Goal: Check status: Check status

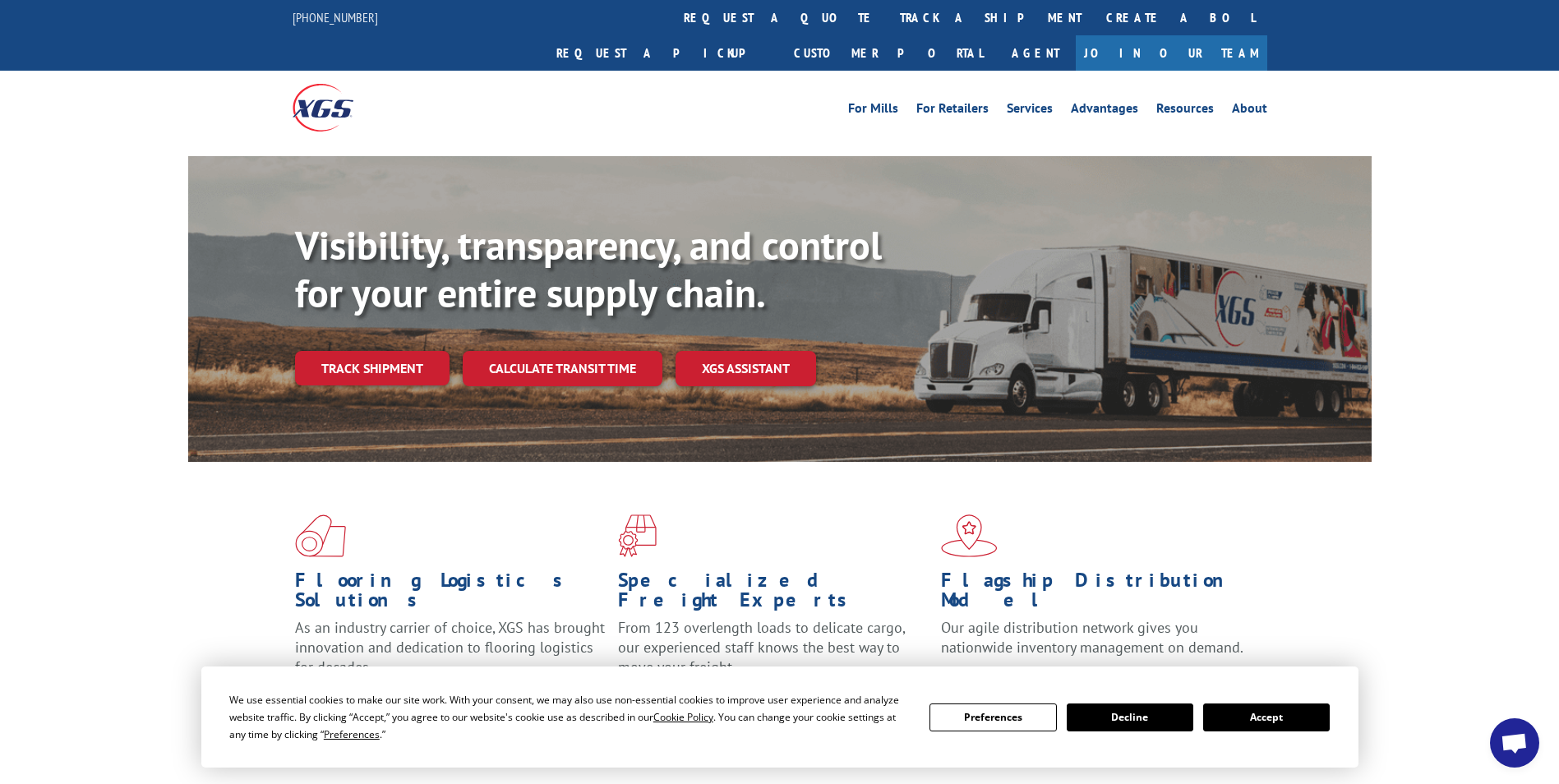
click at [887, 20] on link "track a shipment" at bounding box center [990, 18] width 206 height 36
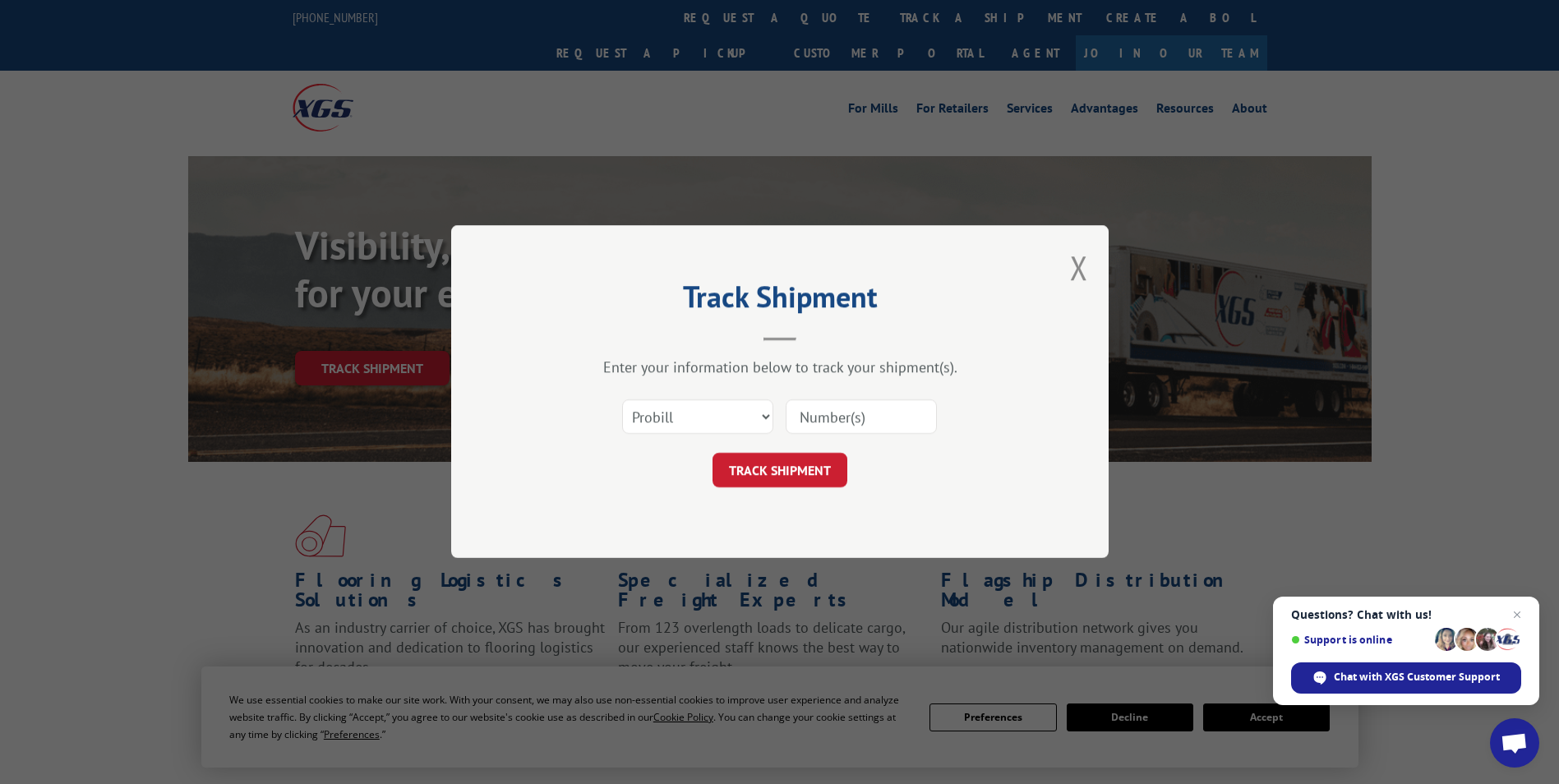
click at [816, 423] on input at bounding box center [862, 417] width 152 height 35
type input "889121"
click at [813, 464] on button "TRACK SHIPMENT" at bounding box center [780, 471] width 135 height 35
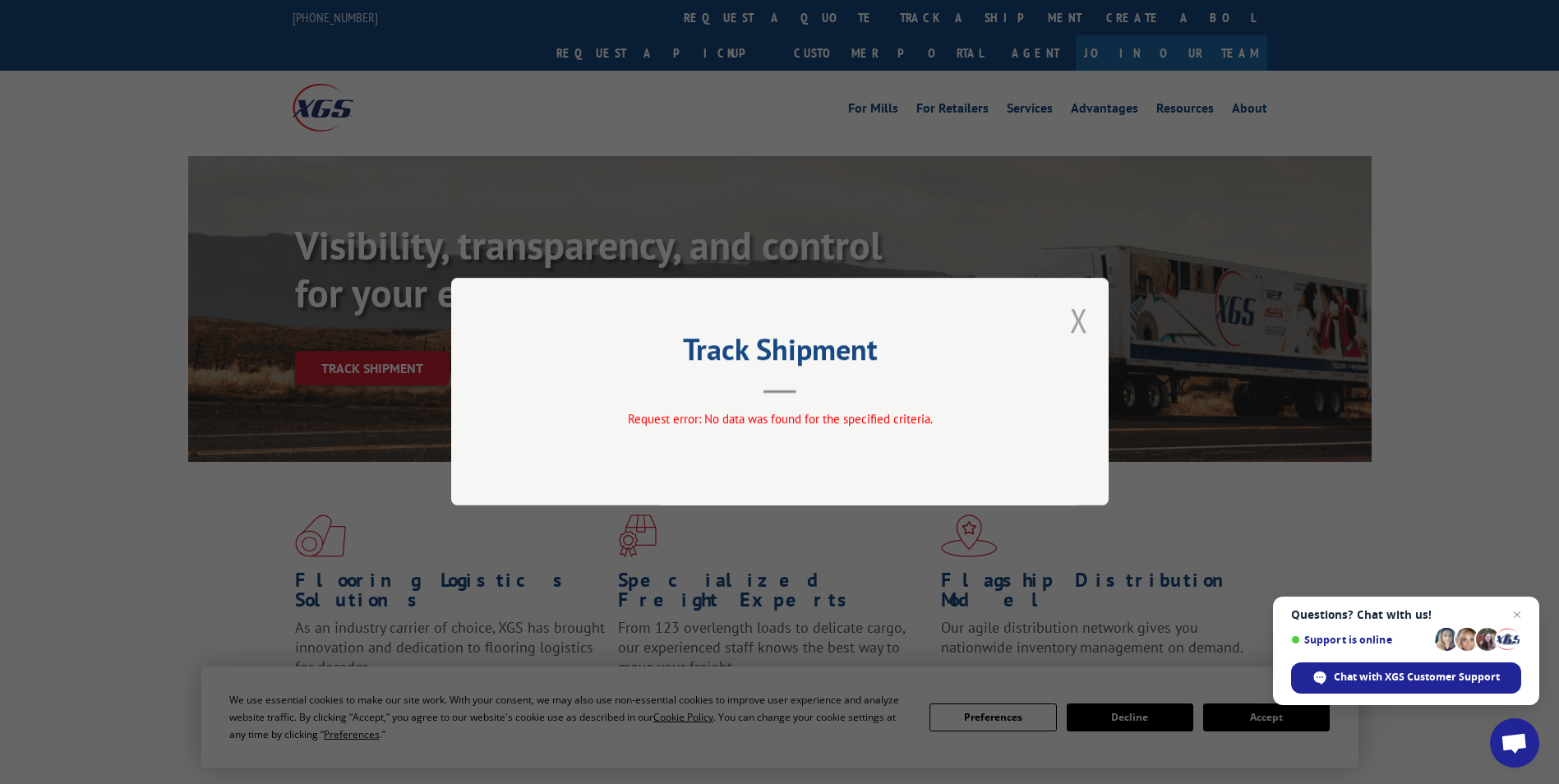
click at [1086, 337] on button "Close modal" at bounding box center [1079, 319] width 18 height 43
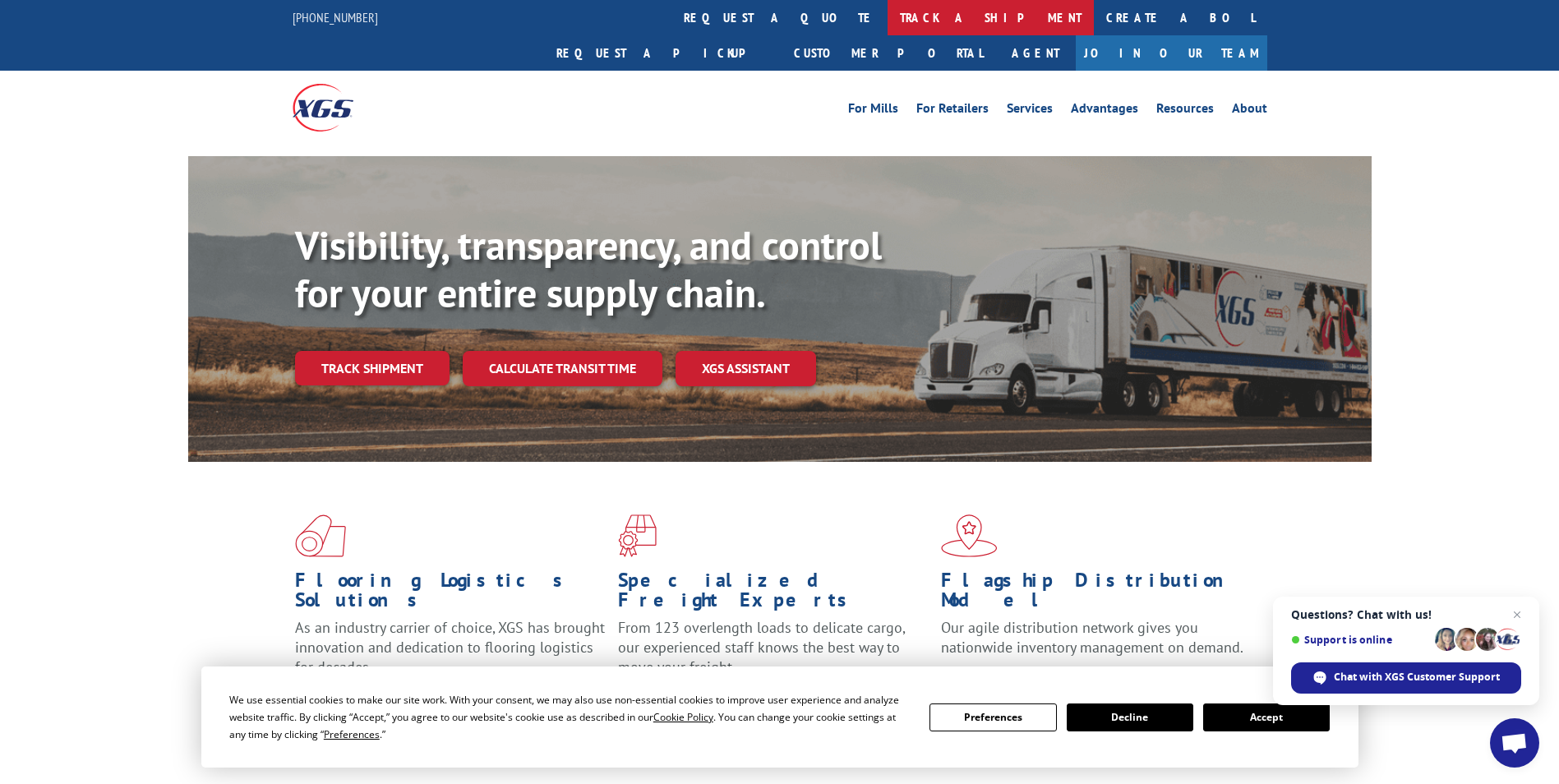
click at [887, 13] on link "track a shipment" at bounding box center [990, 18] width 206 height 36
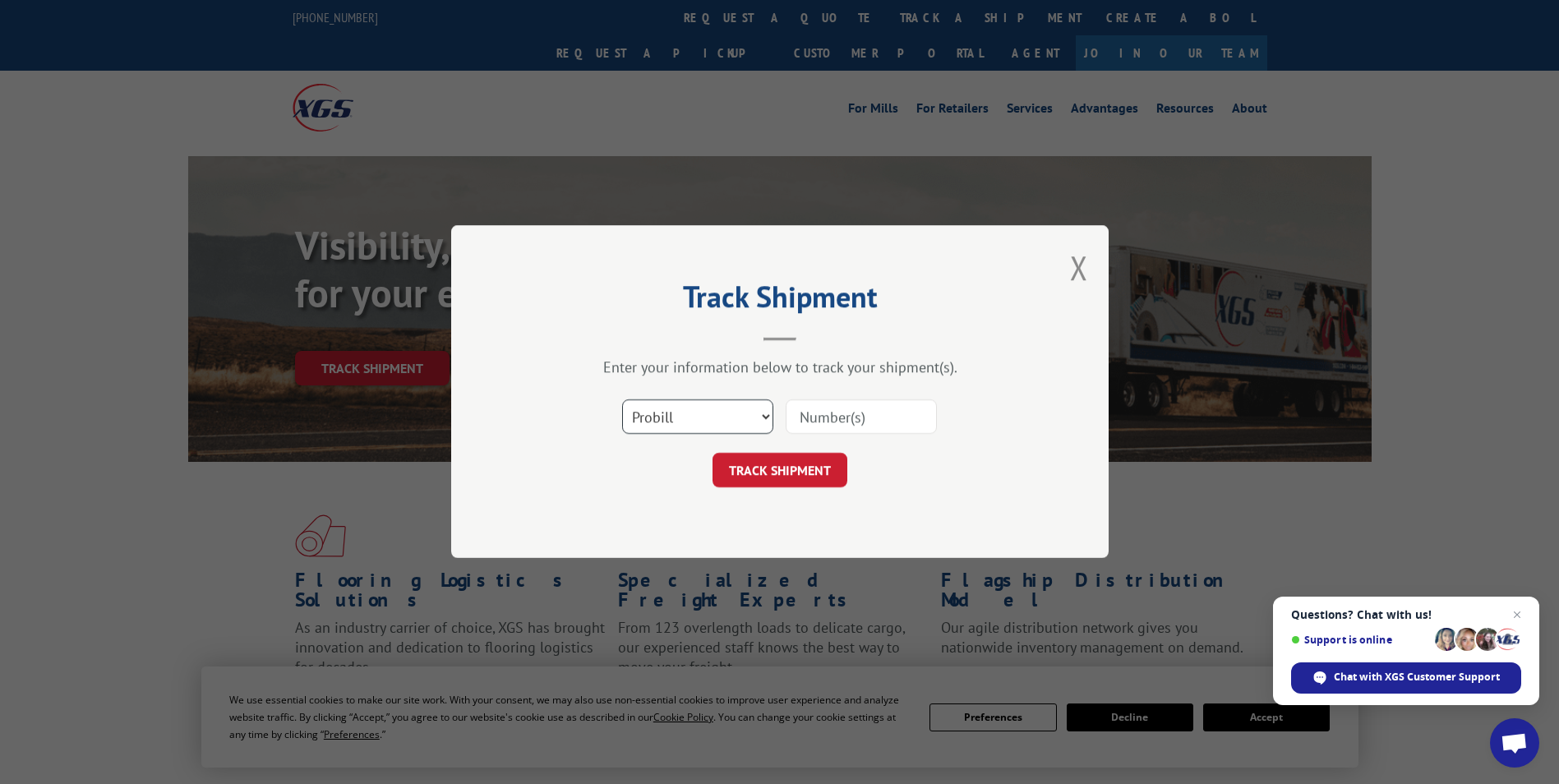
click at [742, 411] on select "Select category... Probill BOL PO" at bounding box center [698, 417] width 152 height 35
select select "bol"
click at [622, 400] on select "Select category... Probill BOL PO" at bounding box center [698, 417] width 152 height 35
click at [831, 421] on input at bounding box center [862, 417] width 152 height 35
type input "889121"
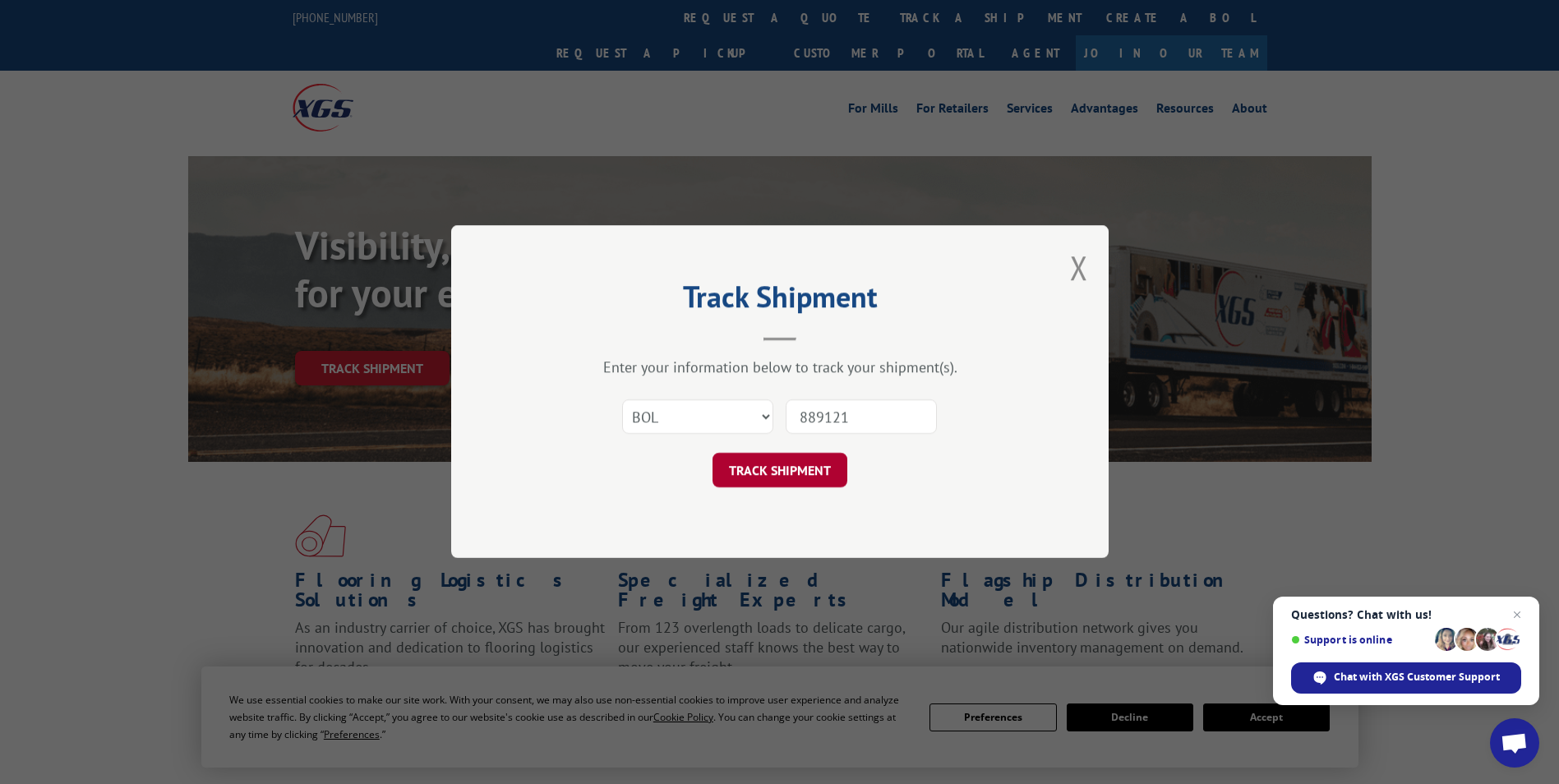
click at [779, 483] on button "TRACK SHIPMENT" at bounding box center [780, 471] width 135 height 35
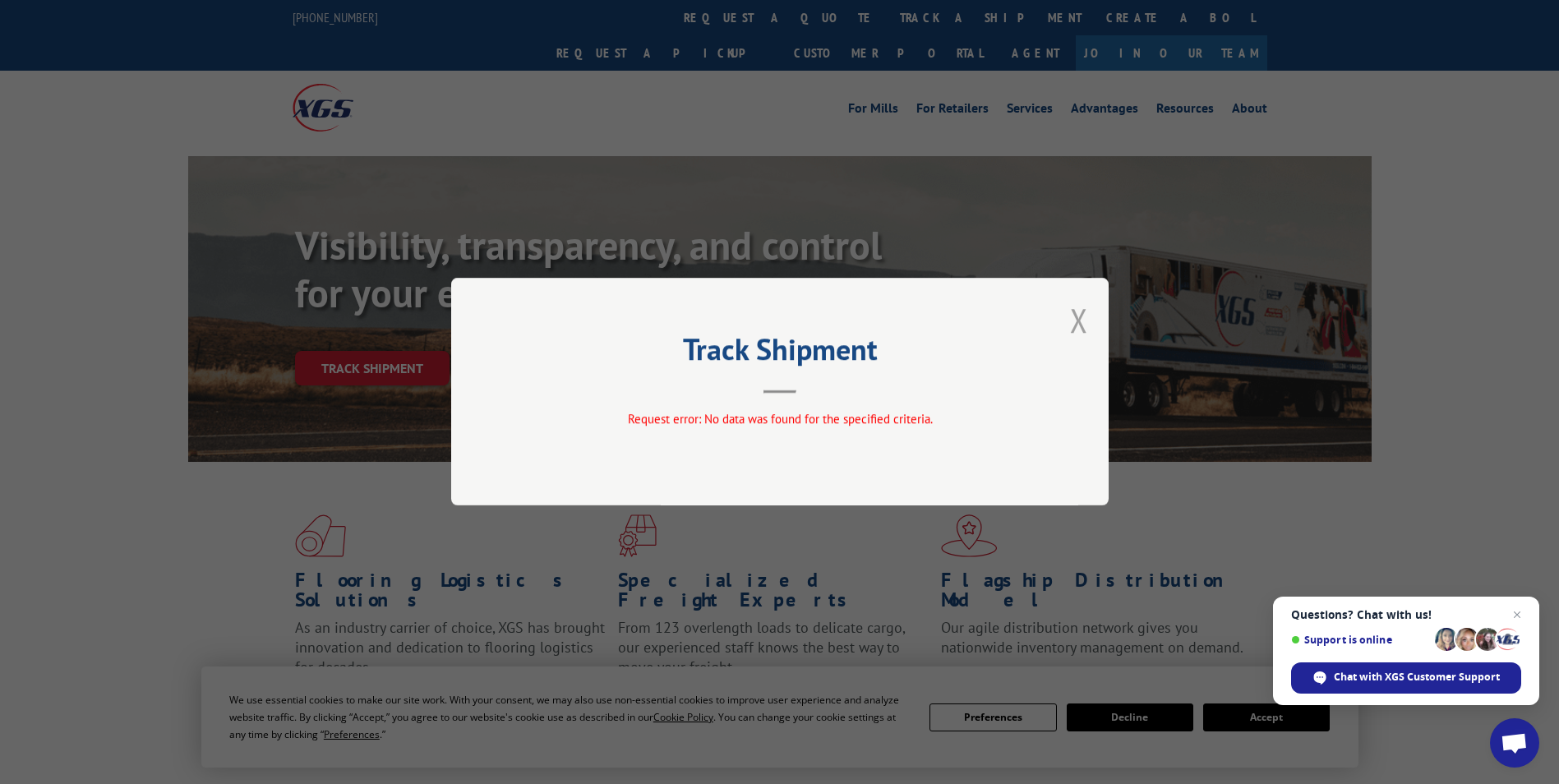
click at [1084, 329] on button "Close modal" at bounding box center [1079, 319] width 18 height 43
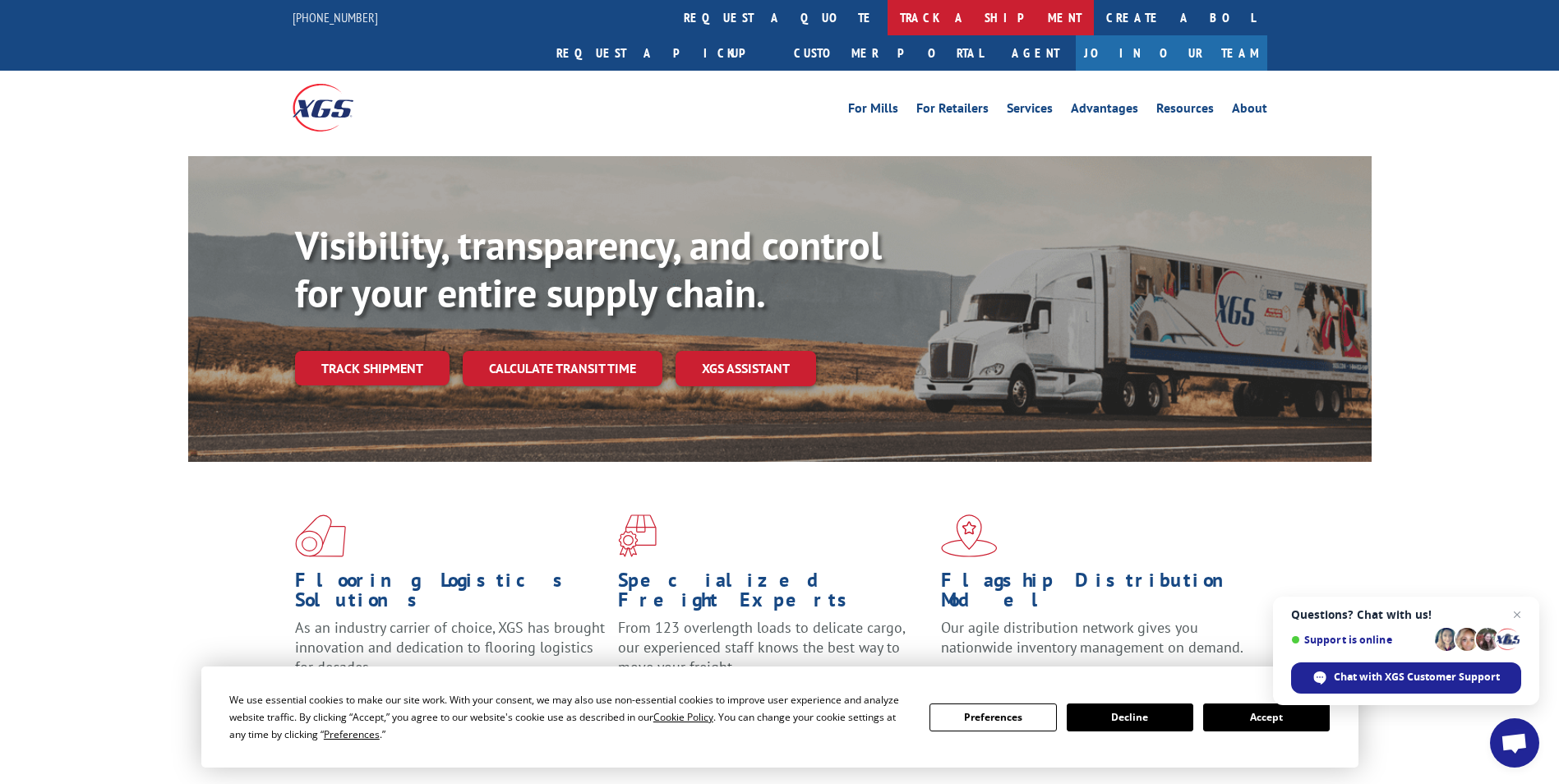
click at [887, 16] on link "track a shipment" at bounding box center [990, 18] width 206 height 36
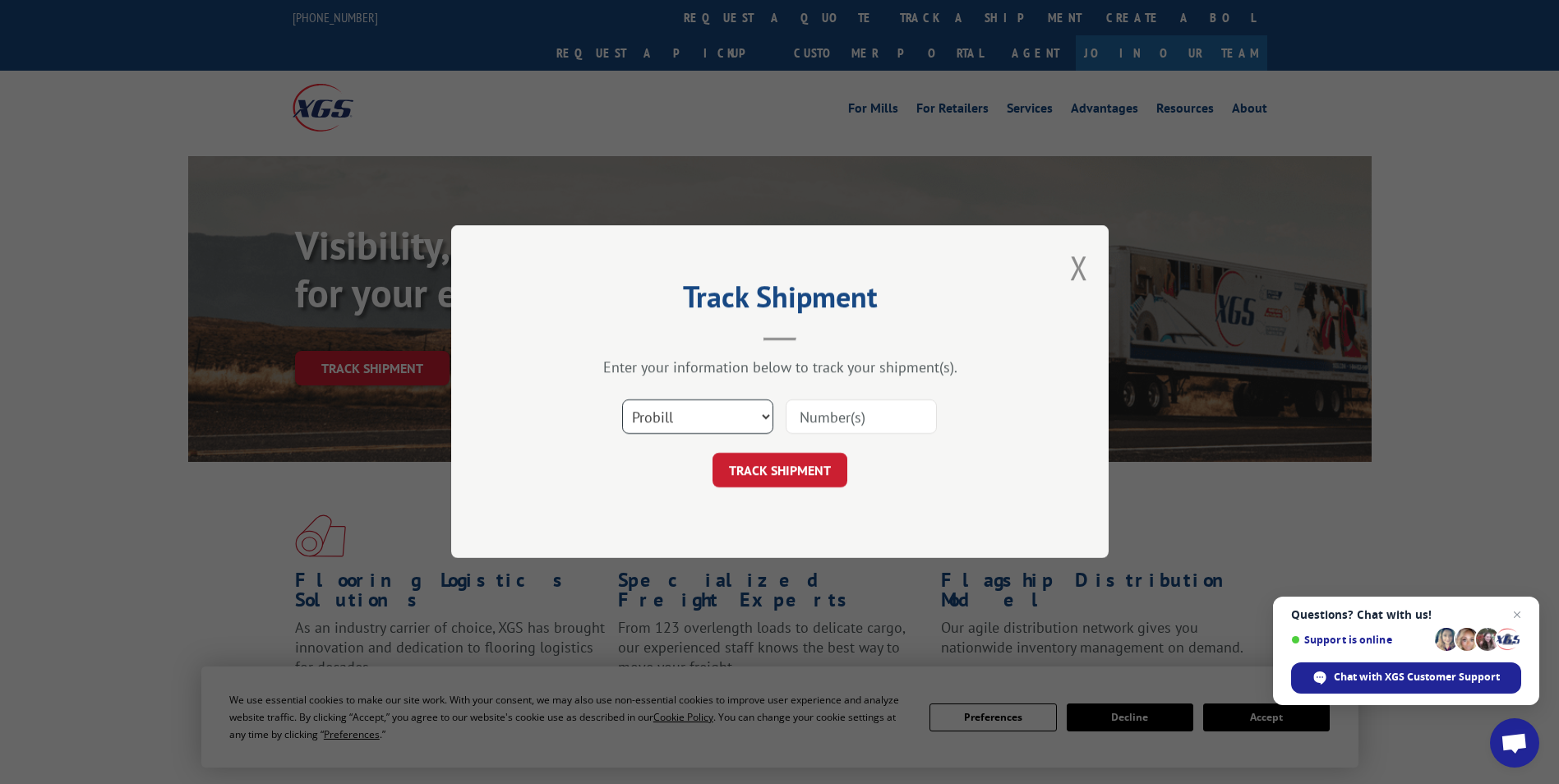
click at [715, 426] on select "Select category... Probill BOL PO" at bounding box center [698, 417] width 152 height 35
select select "po"
click at [622, 400] on select "Select category... Probill BOL PO" at bounding box center [698, 417] width 152 height 35
click at [870, 416] on input at bounding box center [862, 417] width 152 height 35
type input "889121"
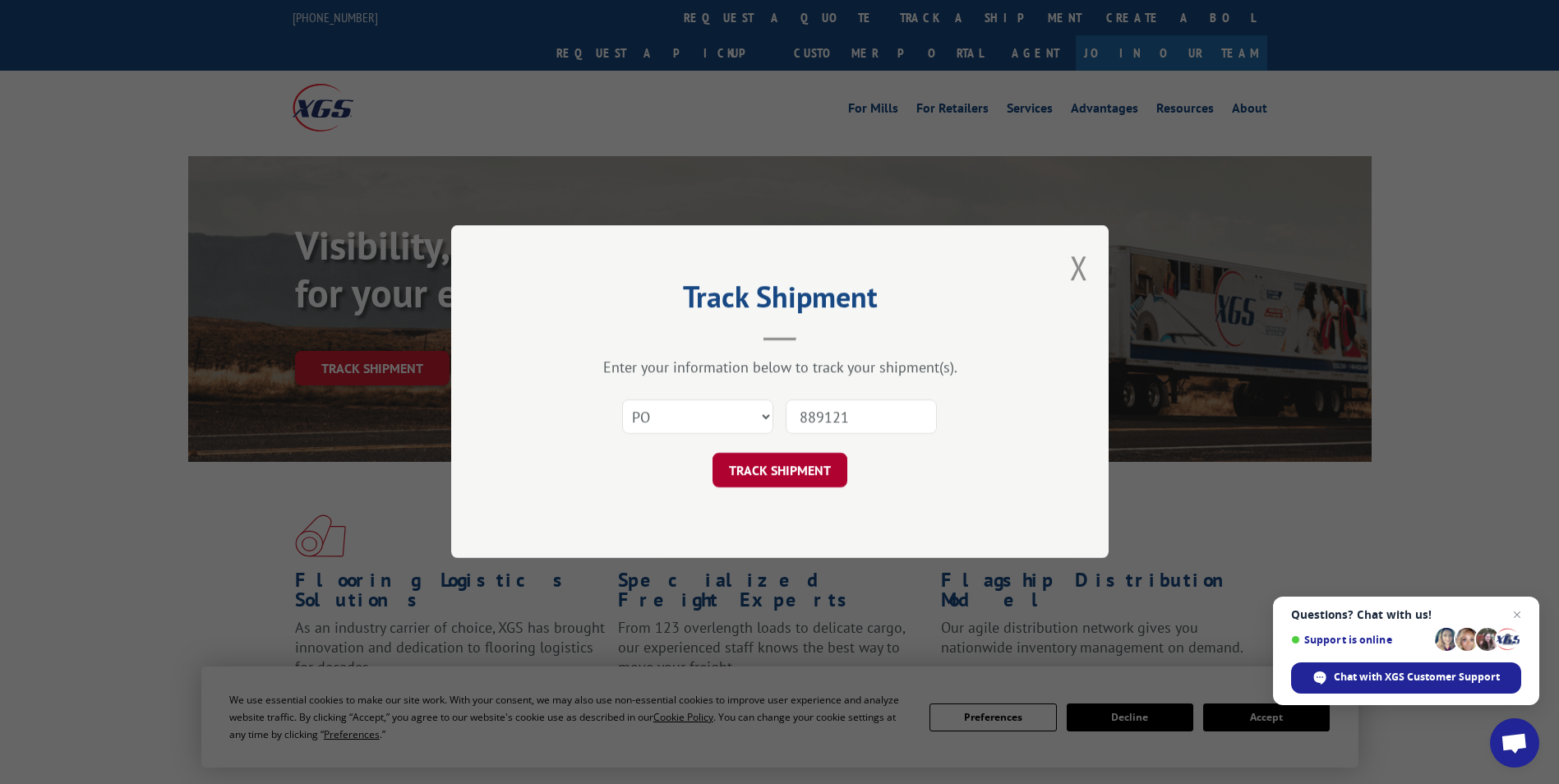
click at [782, 461] on button "TRACK SHIPMENT" at bounding box center [780, 471] width 135 height 35
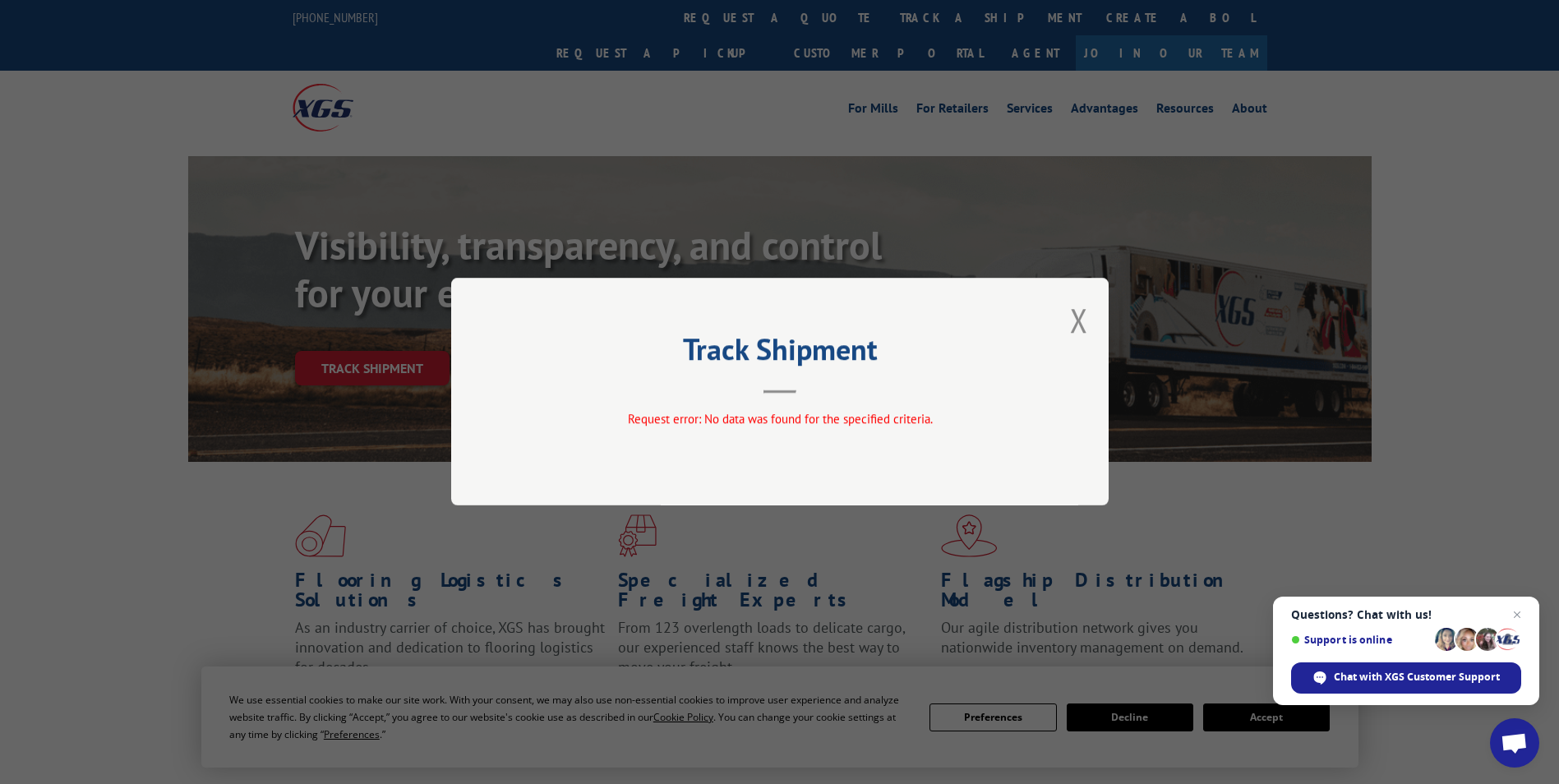
click at [1068, 330] on div "Track Shipment Request error: No data was found for the specified criteria." at bounding box center [780, 391] width 657 height 227
click at [1075, 329] on button "Close modal" at bounding box center [1079, 319] width 18 height 43
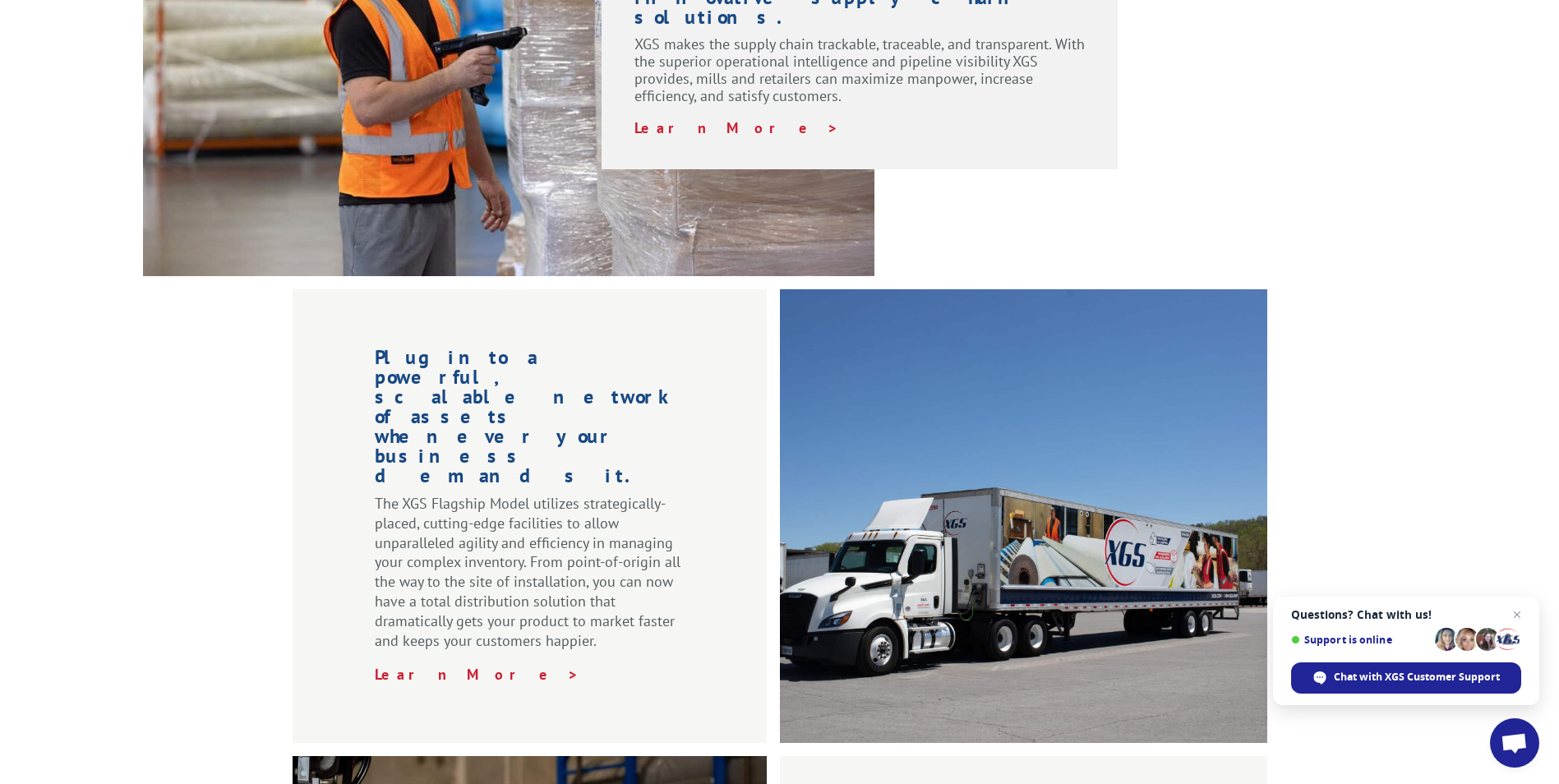
scroll to position [1314, 0]
